Goal: Information Seeking & Learning: Find specific fact

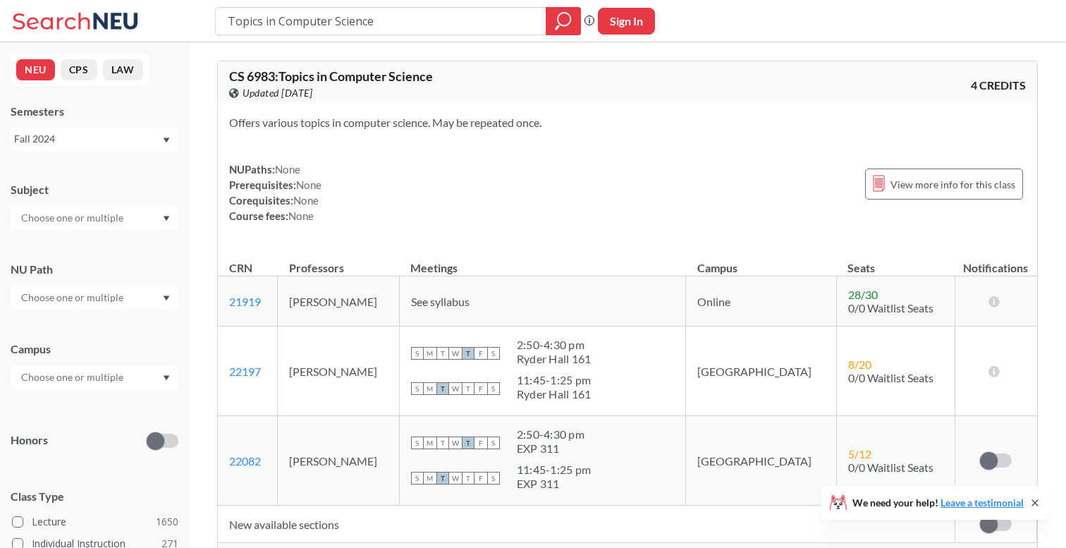
drag, startPoint x: 386, startPoint y: 27, endPoint x: 130, endPoint y: 11, distance: 256.5
click at [130, 11] on div "Topics in Computer Science Phrase search guarantees the exact search appears in…" at bounding box center [533, 21] width 1066 height 42
type input "[PERSON_NAME]"
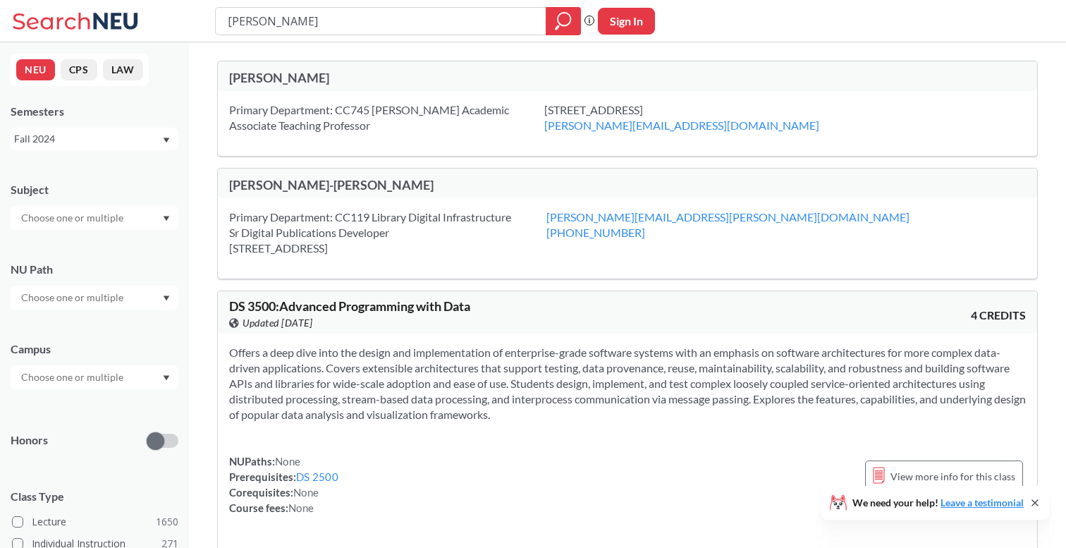
click at [169, 138] on icon "Dropdown arrow" at bounding box center [166, 141] width 7 height 6
click at [138, 159] on div "Fall 2025" at bounding box center [95, 169] width 168 height 39
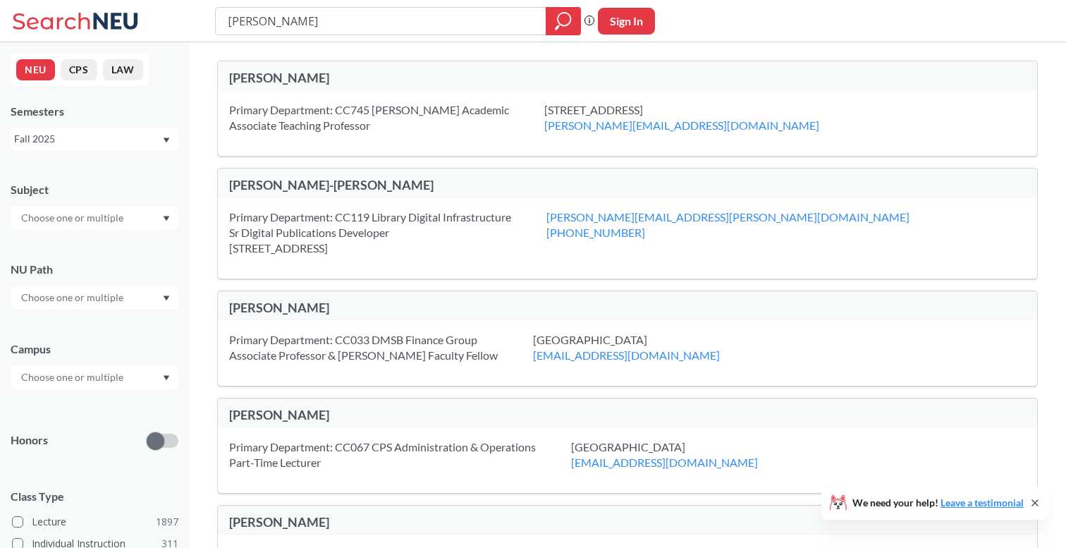
drag, startPoint x: 345, startPoint y: 25, endPoint x: 206, endPoint y: 14, distance: 139.4
click at [206, 15] on div "[PERSON_NAME] Phrase search guarantees the exact search appears in the results.…" at bounding box center [533, 21] width 1066 height 42
type input "ds"
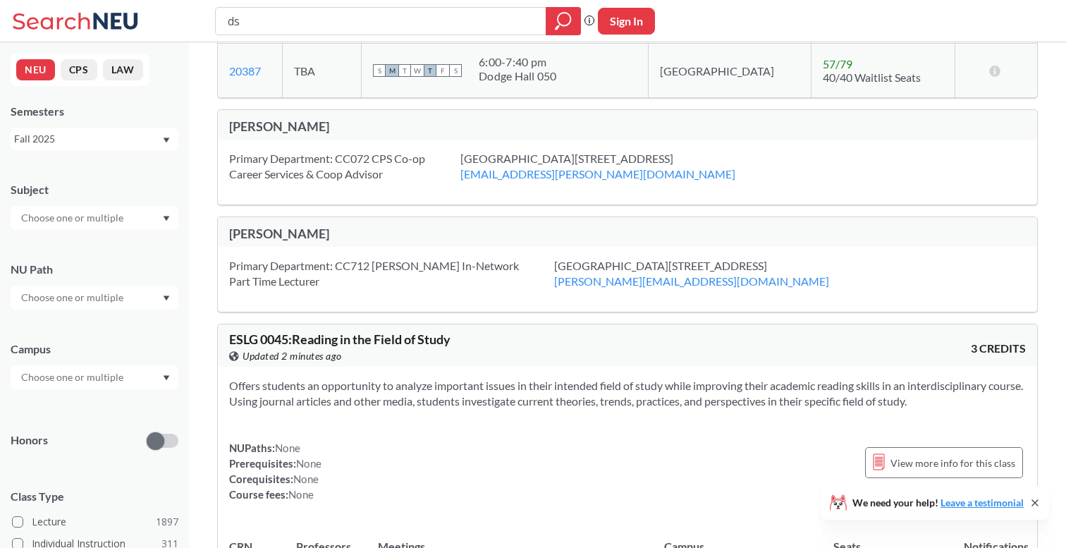
scroll to position [6846, 0]
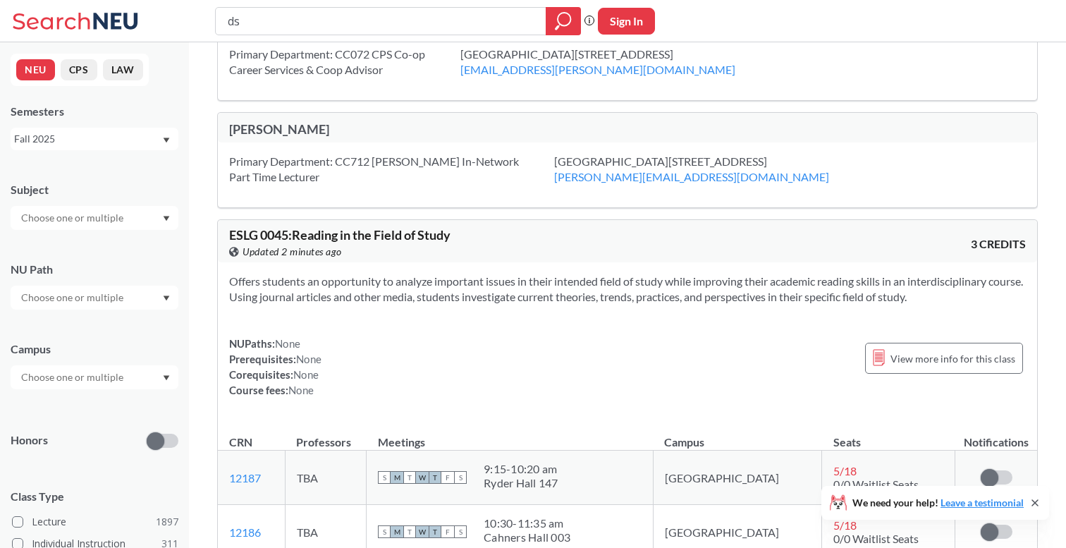
type input "d"
type input "phil"
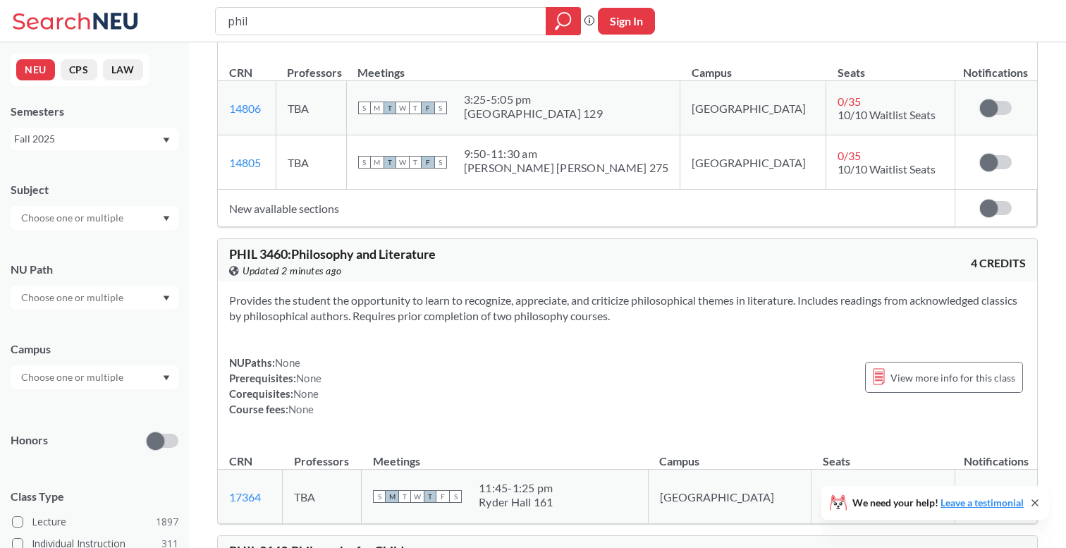
scroll to position [970, 0]
